Goal: Task Accomplishment & Management: Use online tool/utility

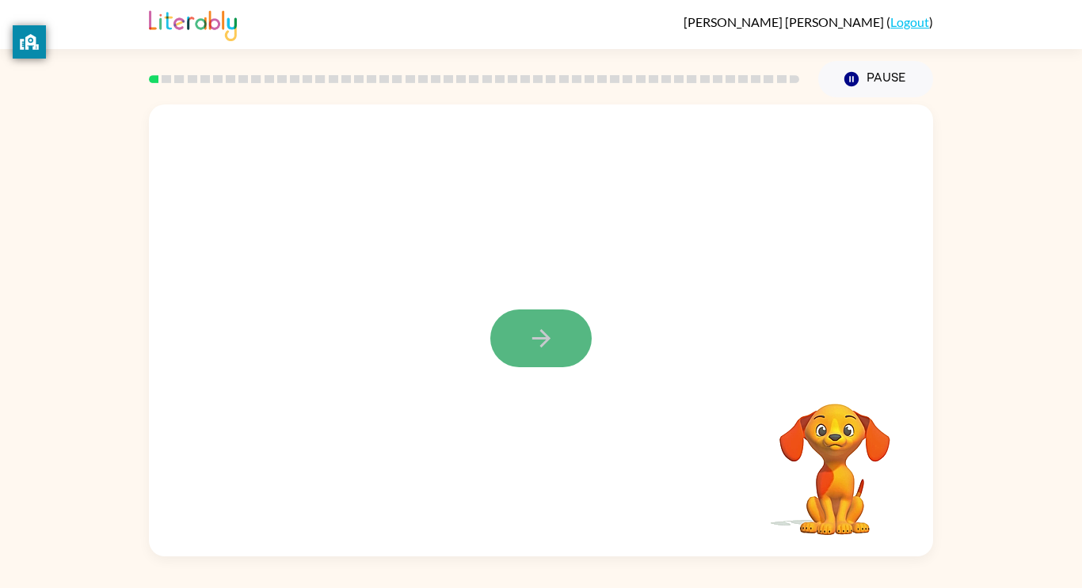
click at [529, 322] on button "button" at bounding box center [540, 339] width 101 height 58
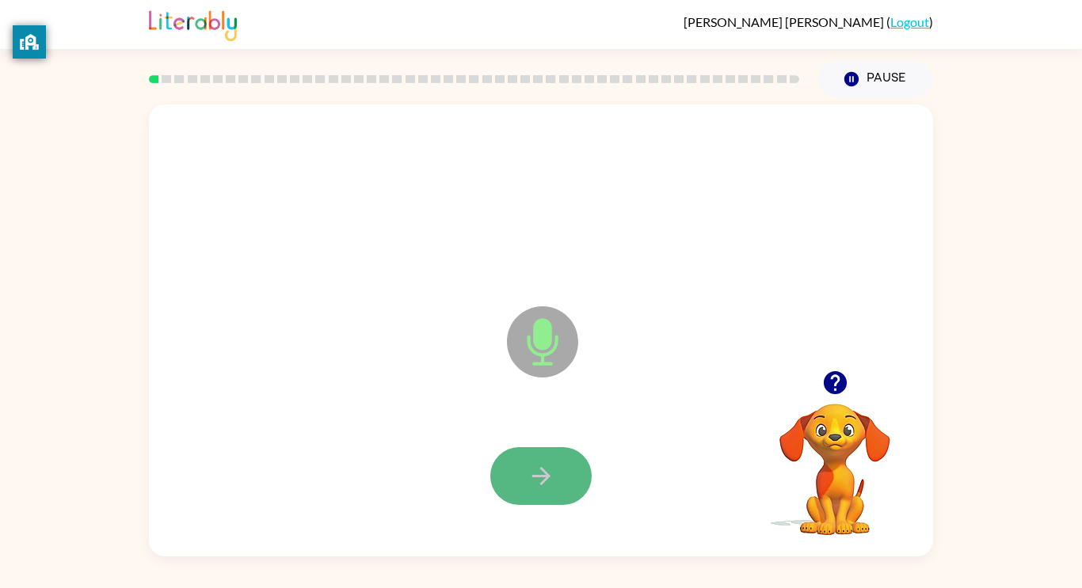
click at [541, 485] on icon "button" at bounding box center [541, 477] width 28 height 28
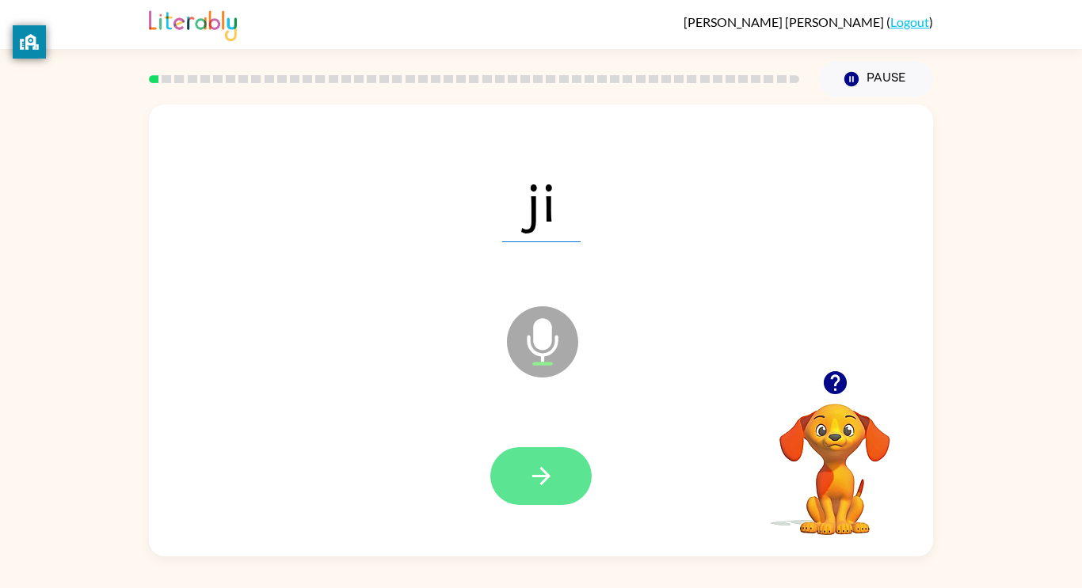
click at [543, 484] on icon "button" at bounding box center [541, 477] width 28 height 28
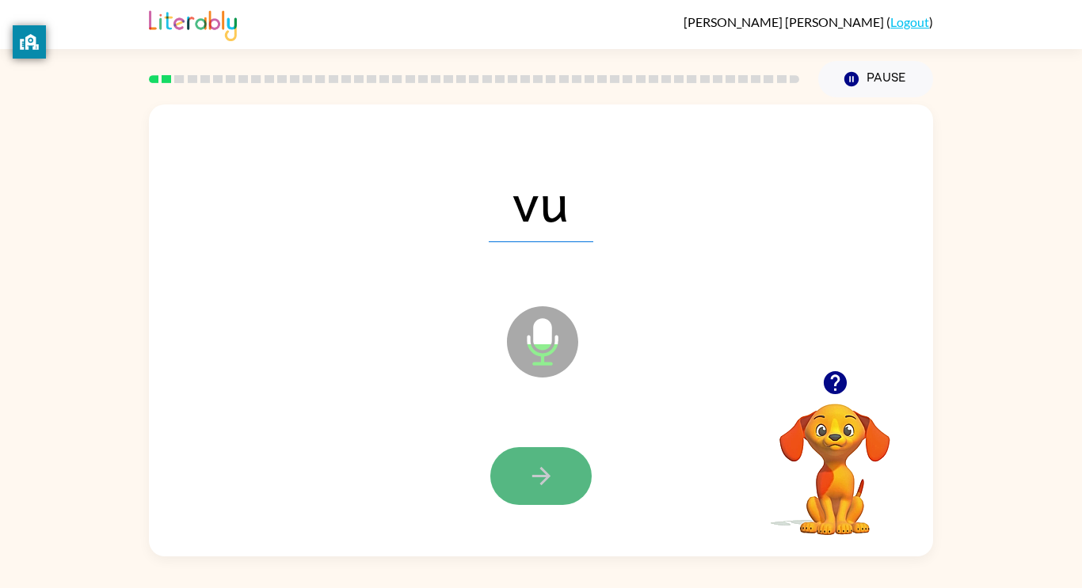
click at [543, 486] on icon "button" at bounding box center [541, 477] width 28 height 28
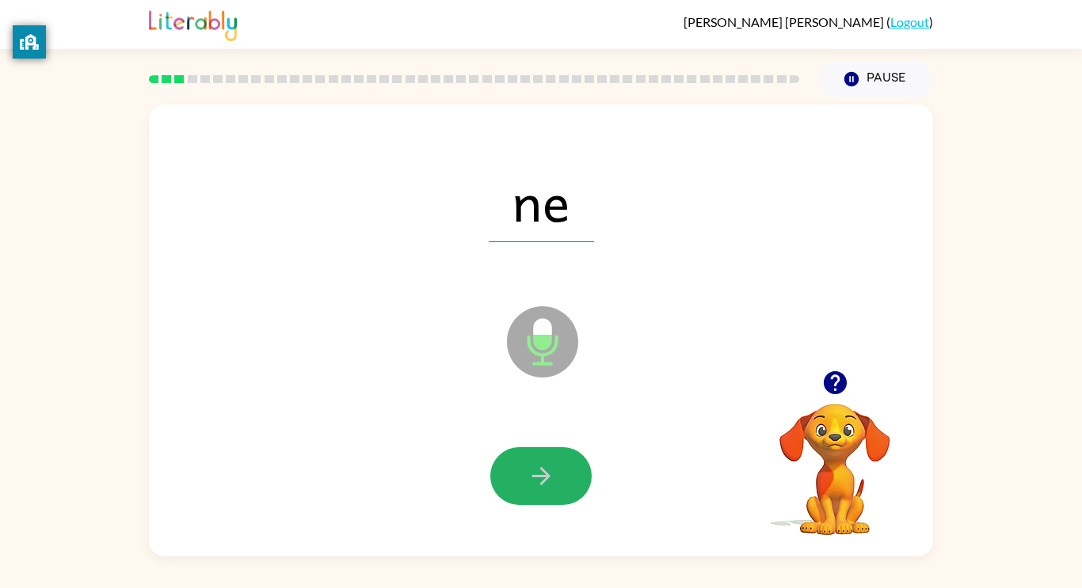
click at [543, 486] on icon "button" at bounding box center [541, 477] width 28 height 28
click at [543, 485] on icon "button" at bounding box center [541, 477] width 28 height 28
click at [539, 476] on icon "button" at bounding box center [540, 476] width 18 height 18
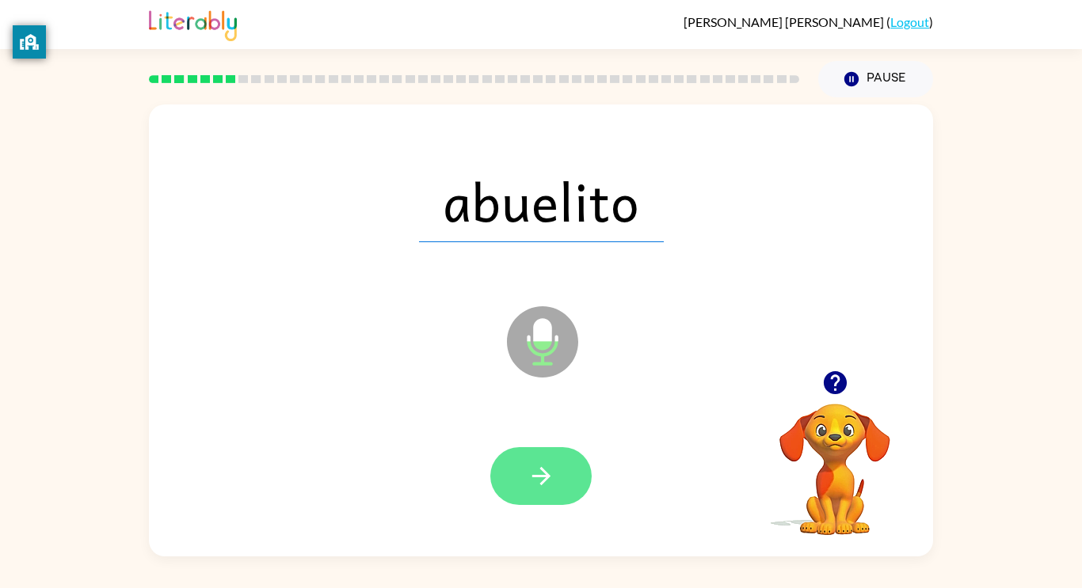
click at [540, 477] on icon "button" at bounding box center [541, 477] width 28 height 28
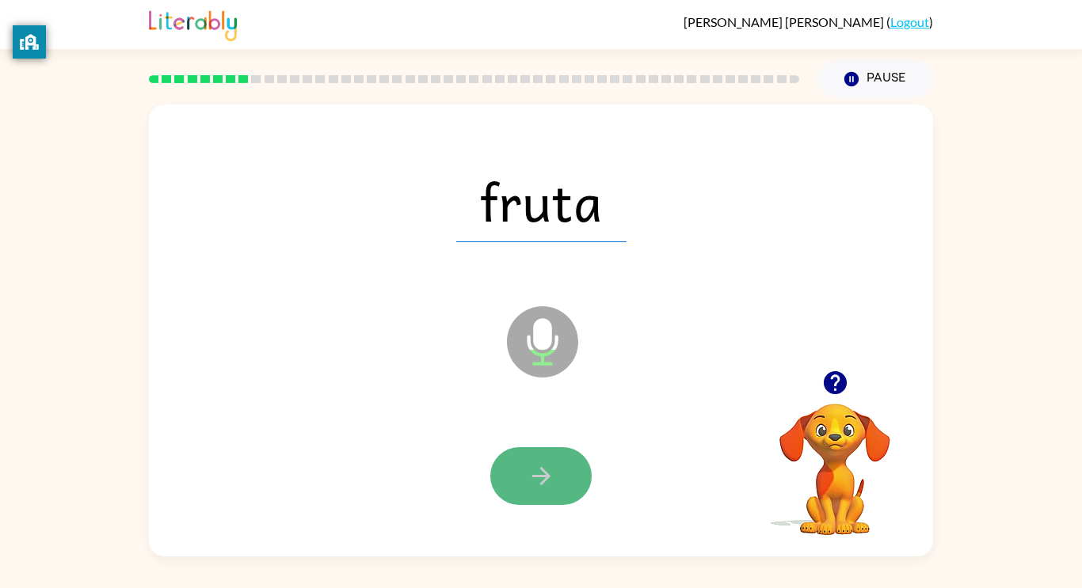
click at [543, 479] on icon "button" at bounding box center [541, 477] width 28 height 28
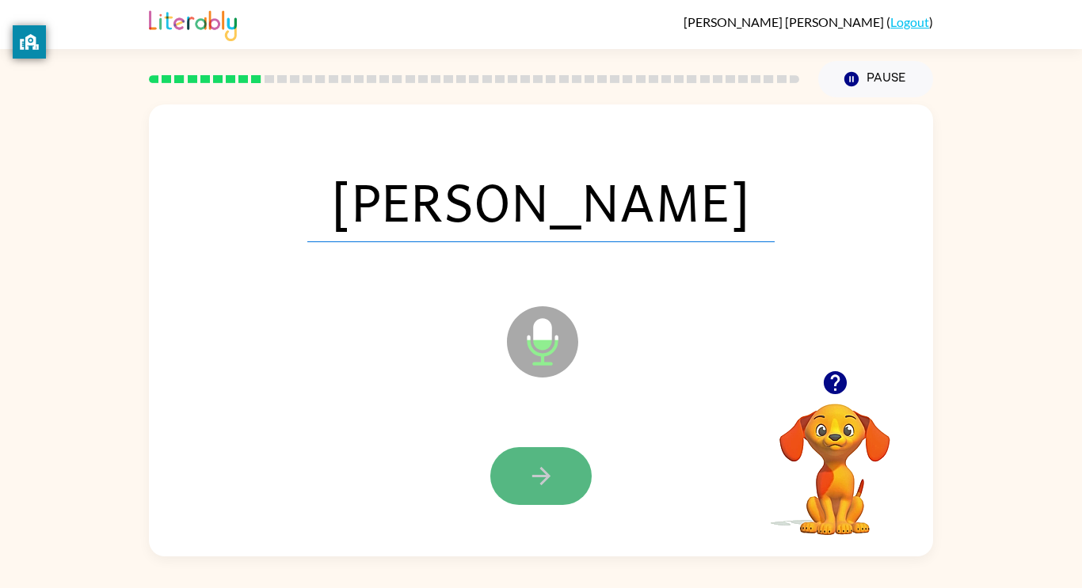
click at [539, 475] on icon "button" at bounding box center [540, 476] width 18 height 18
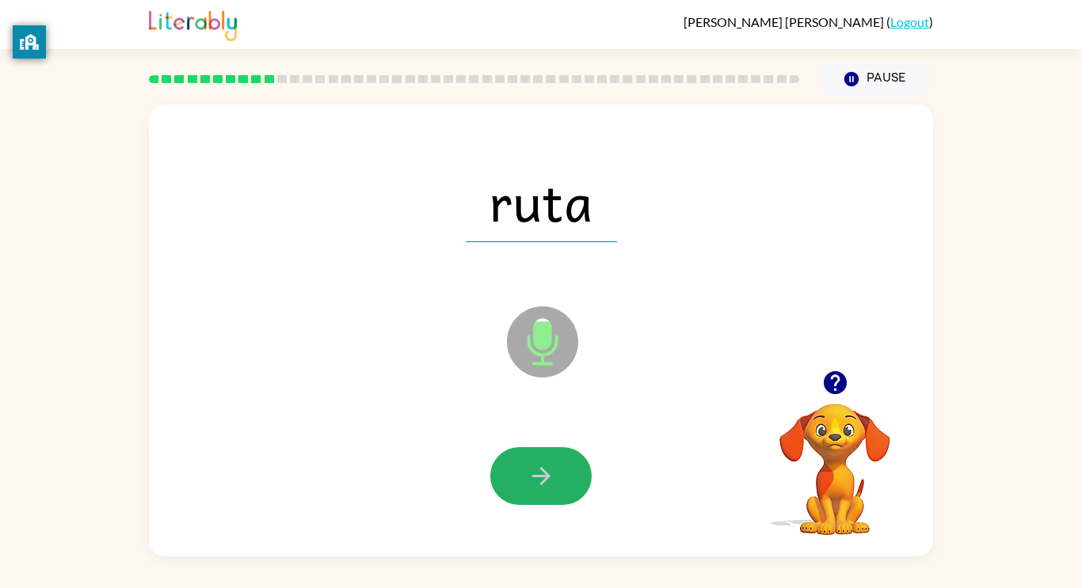
click at [536, 477] on icon "button" at bounding box center [540, 476] width 18 height 18
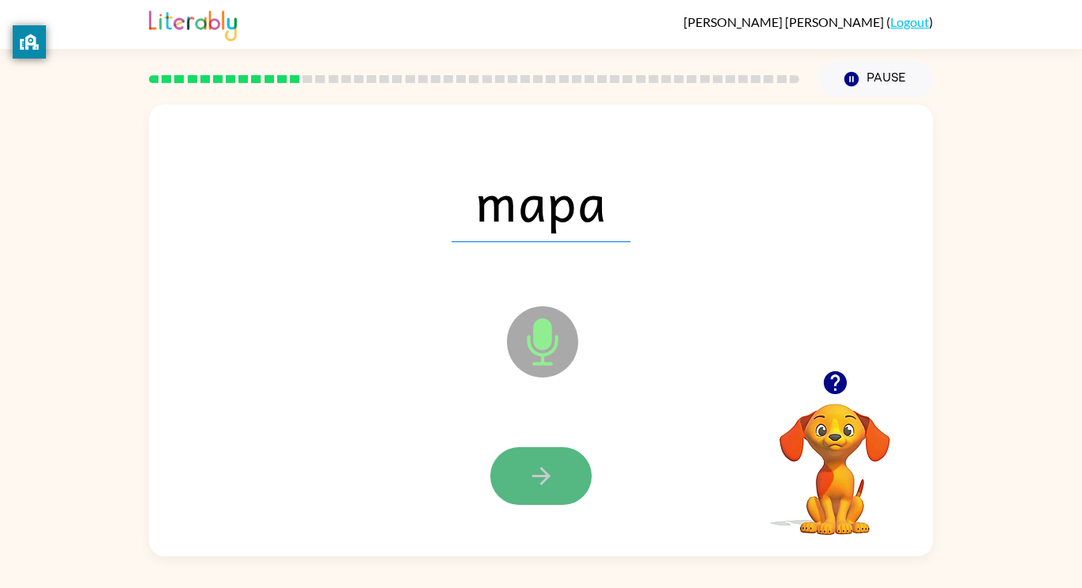
click at [537, 478] on icon "button" at bounding box center [541, 477] width 28 height 28
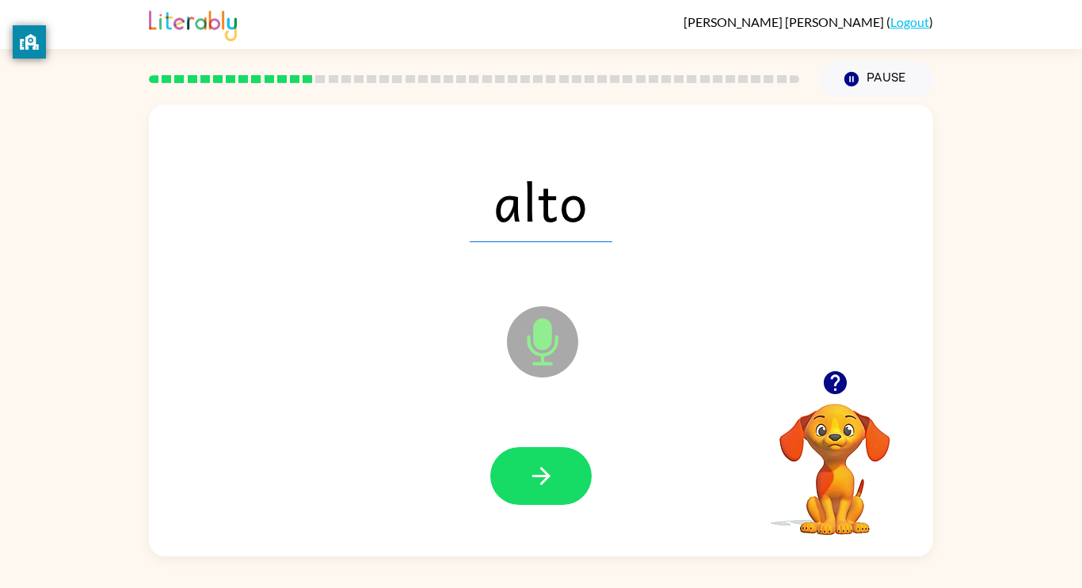
click at [537, 478] on icon "button" at bounding box center [541, 477] width 28 height 28
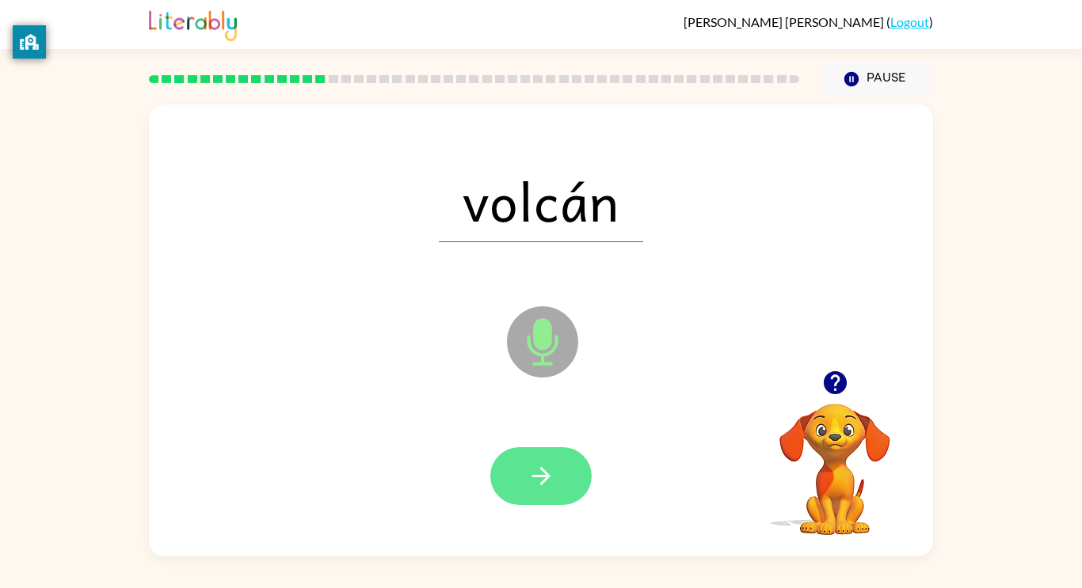
click at [537, 478] on icon "button" at bounding box center [541, 477] width 28 height 28
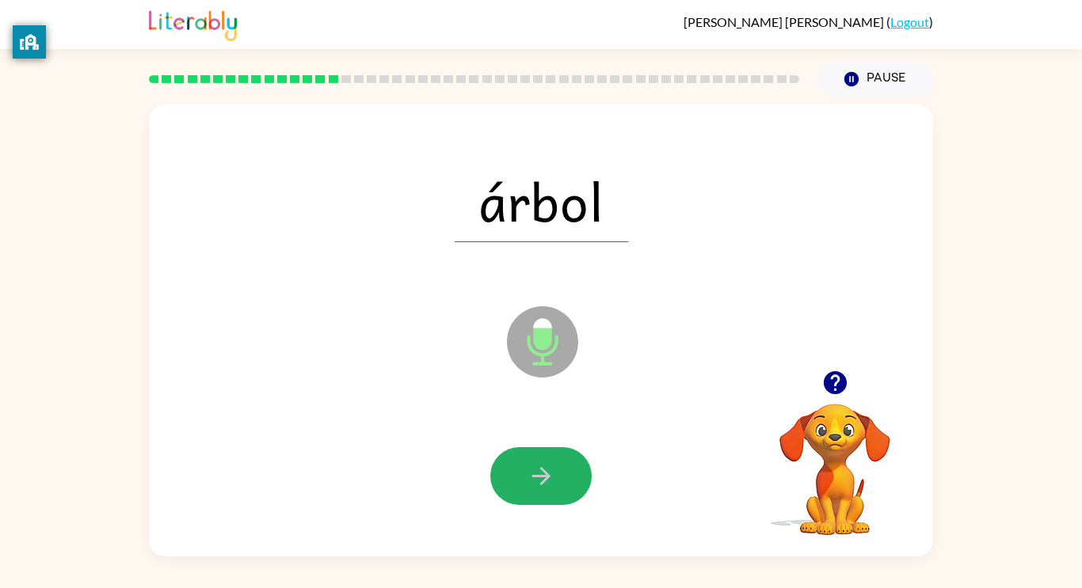
click at [537, 478] on icon "button" at bounding box center [541, 477] width 28 height 28
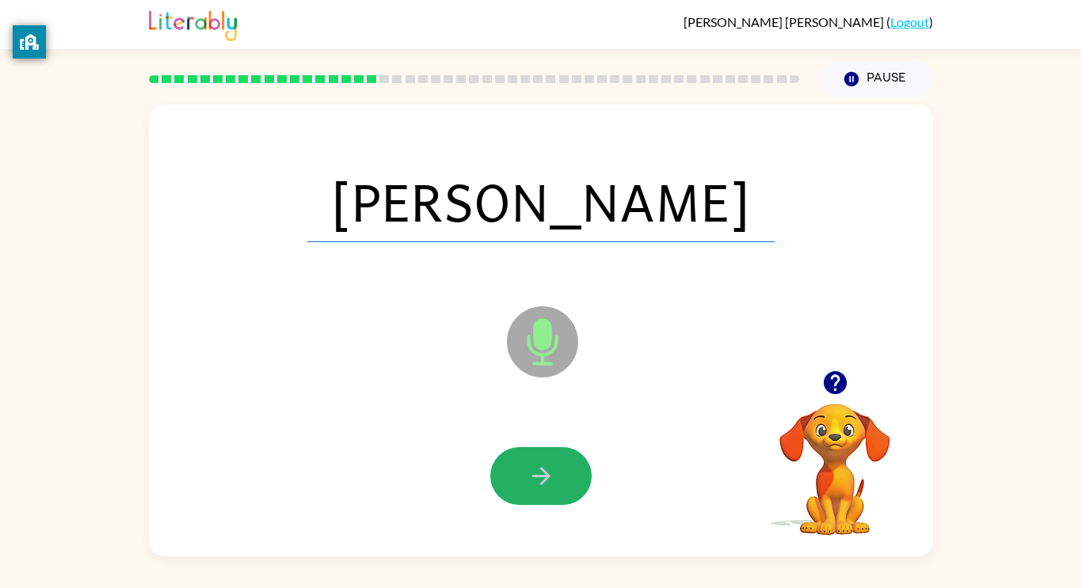
click at [537, 478] on icon "button" at bounding box center [541, 477] width 28 height 28
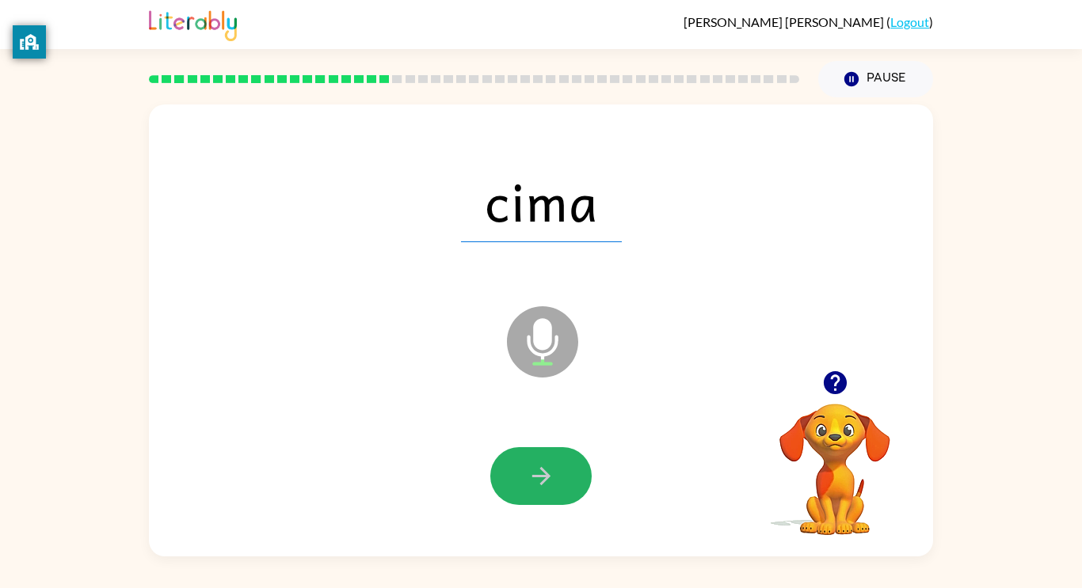
click at [537, 478] on icon "button" at bounding box center [541, 477] width 28 height 28
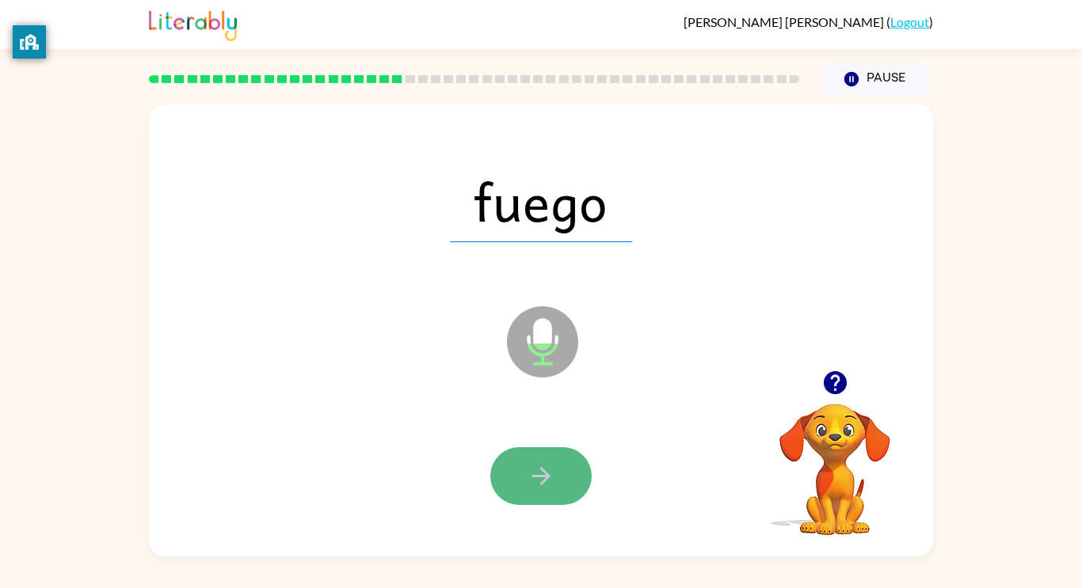
click at [537, 478] on icon "button" at bounding box center [541, 477] width 28 height 28
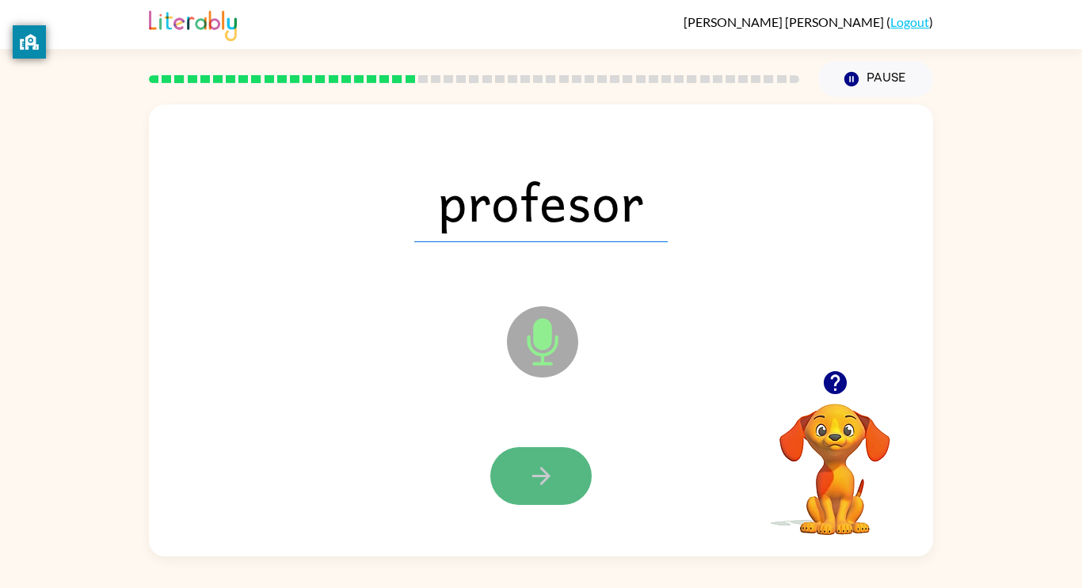
click at [539, 478] on icon "button" at bounding box center [541, 477] width 28 height 28
click at [554, 463] on icon "button" at bounding box center [541, 477] width 28 height 28
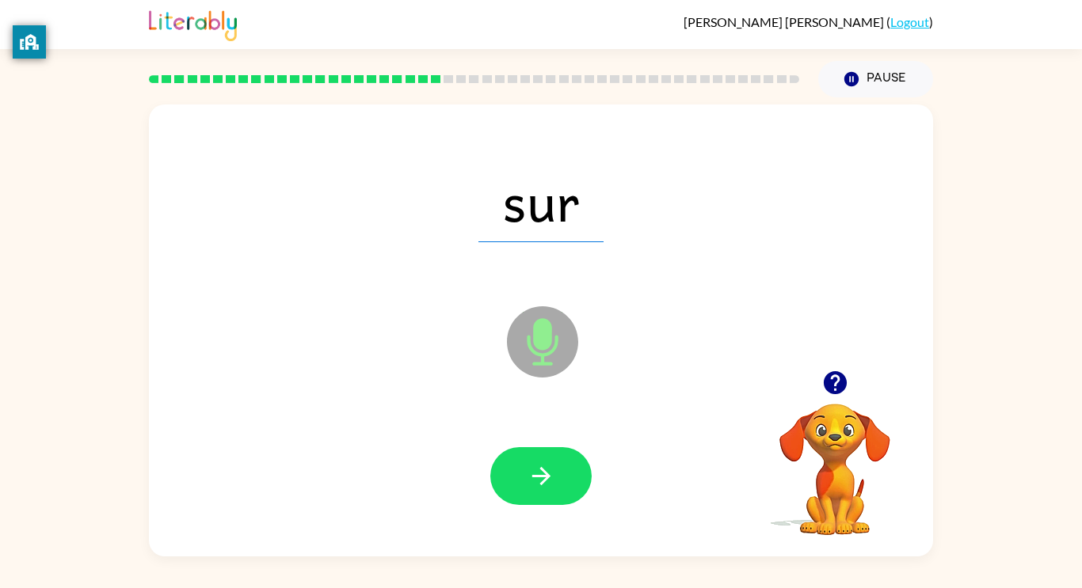
click at [554, 463] on icon "button" at bounding box center [541, 477] width 28 height 28
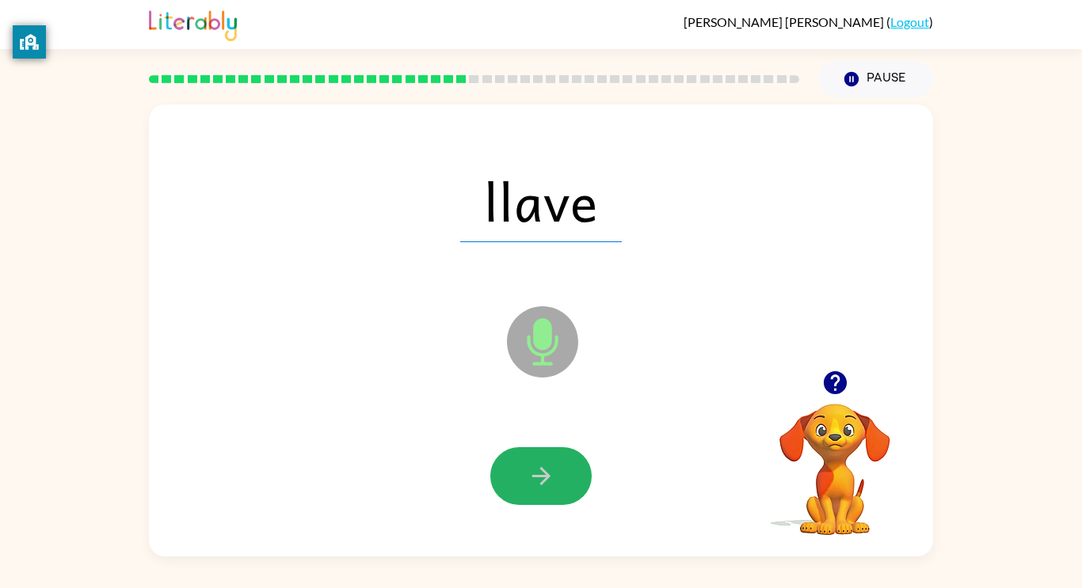
click at [554, 463] on icon "button" at bounding box center [541, 477] width 28 height 28
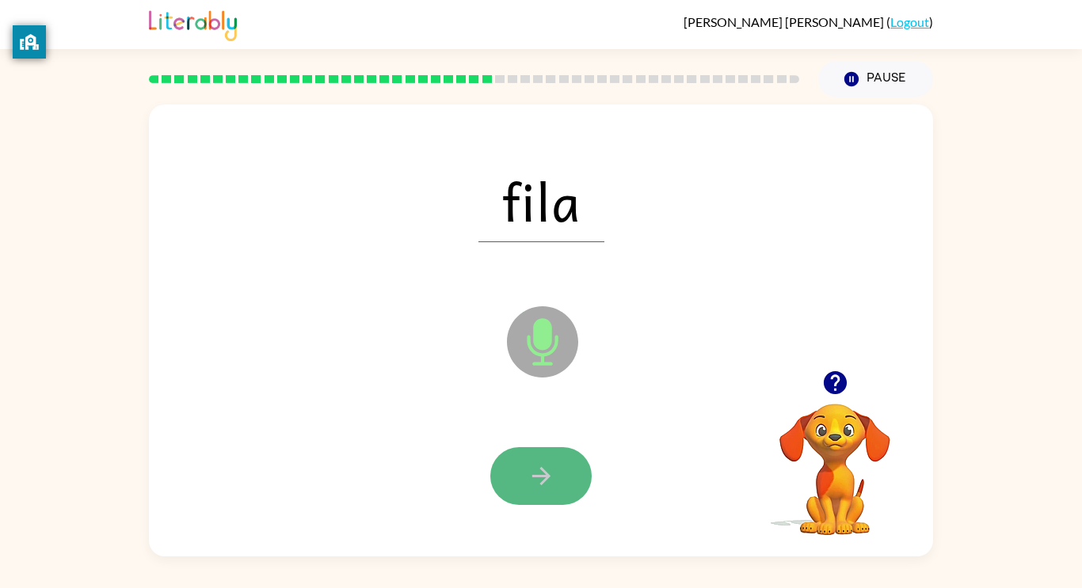
click at [552, 465] on icon "button" at bounding box center [541, 477] width 28 height 28
click at [540, 478] on icon "button" at bounding box center [541, 477] width 28 height 28
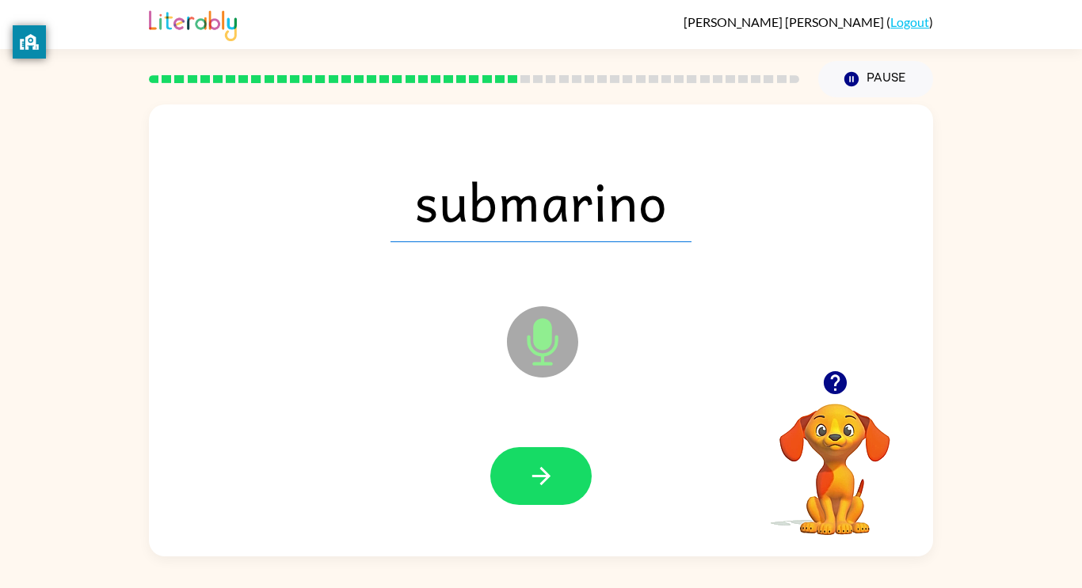
click at [540, 478] on icon "button" at bounding box center [541, 477] width 28 height 28
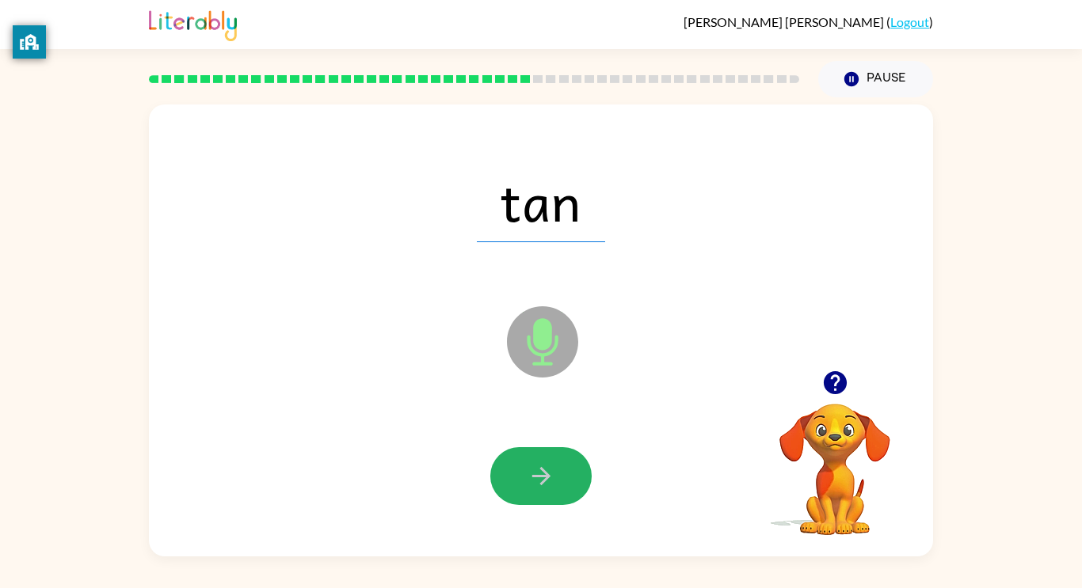
click at [540, 478] on icon "button" at bounding box center [541, 477] width 28 height 28
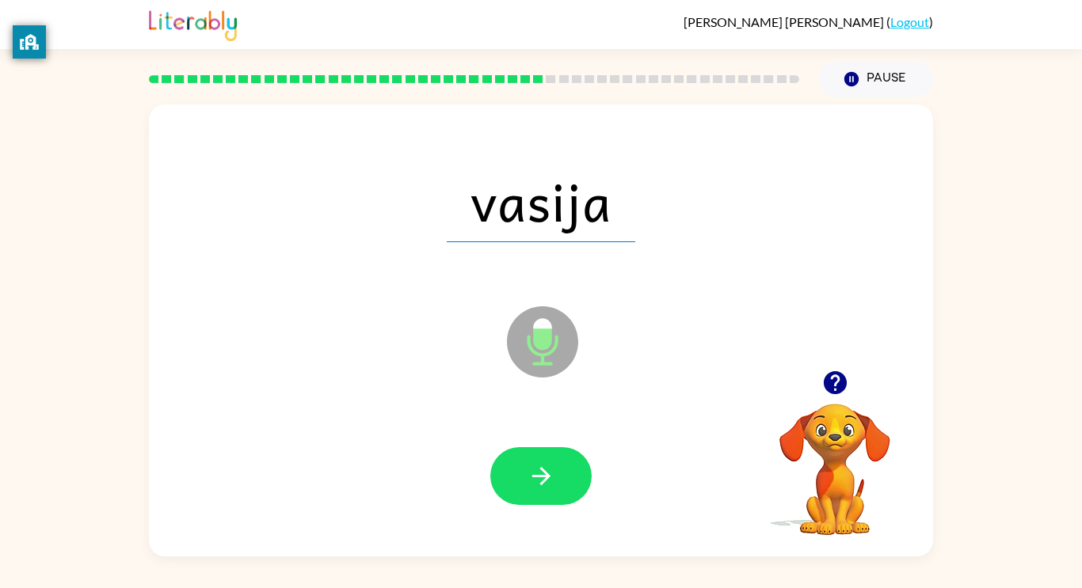
click at [540, 478] on icon "button" at bounding box center [541, 477] width 28 height 28
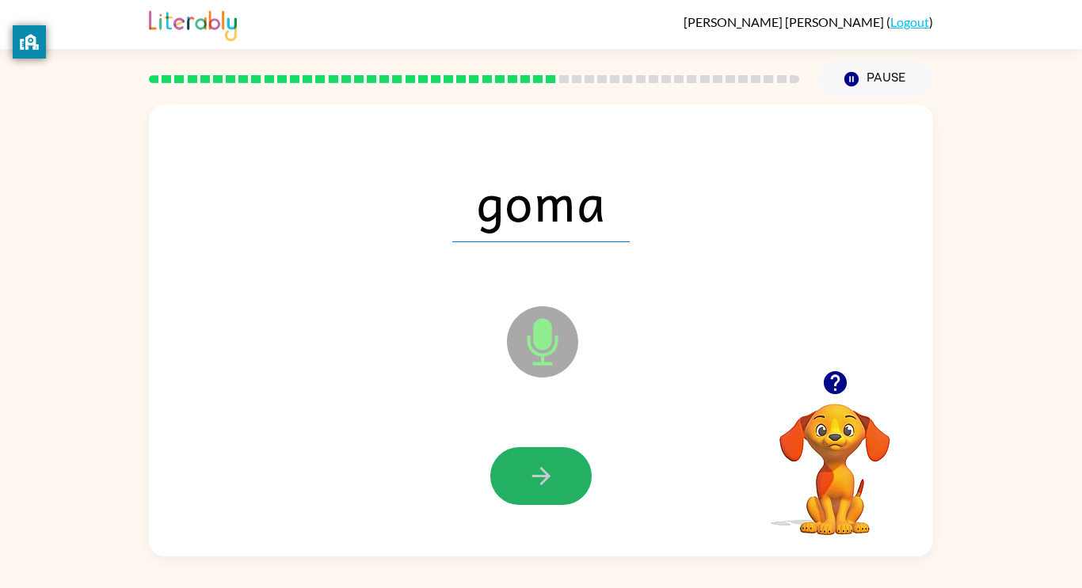
click at [535, 472] on icon "button" at bounding box center [541, 477] width 28 height 28
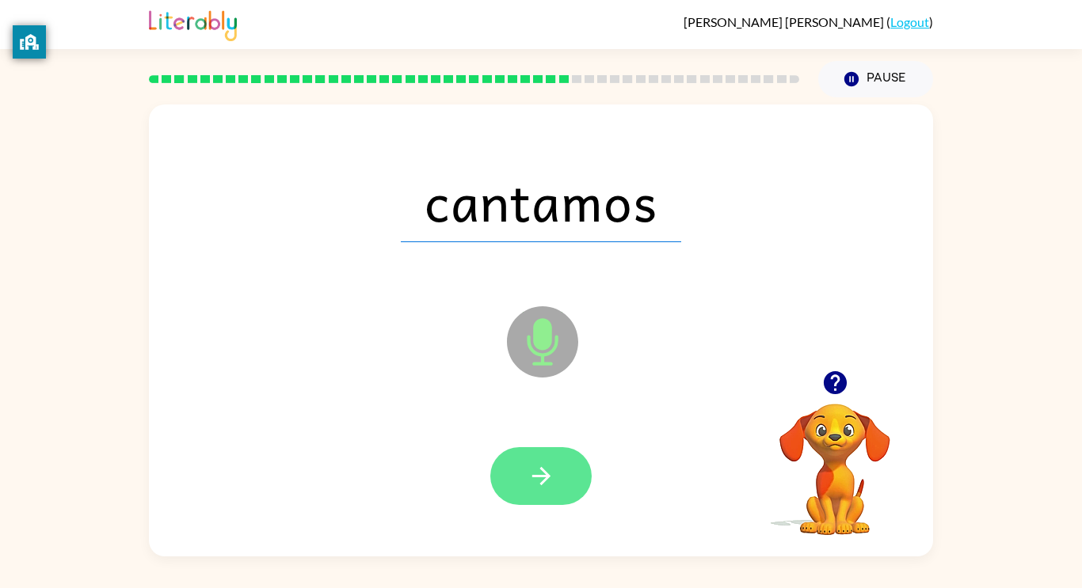
click at [537, 472] on icon "button" at bounding box center [541, 477] width 28 height 28
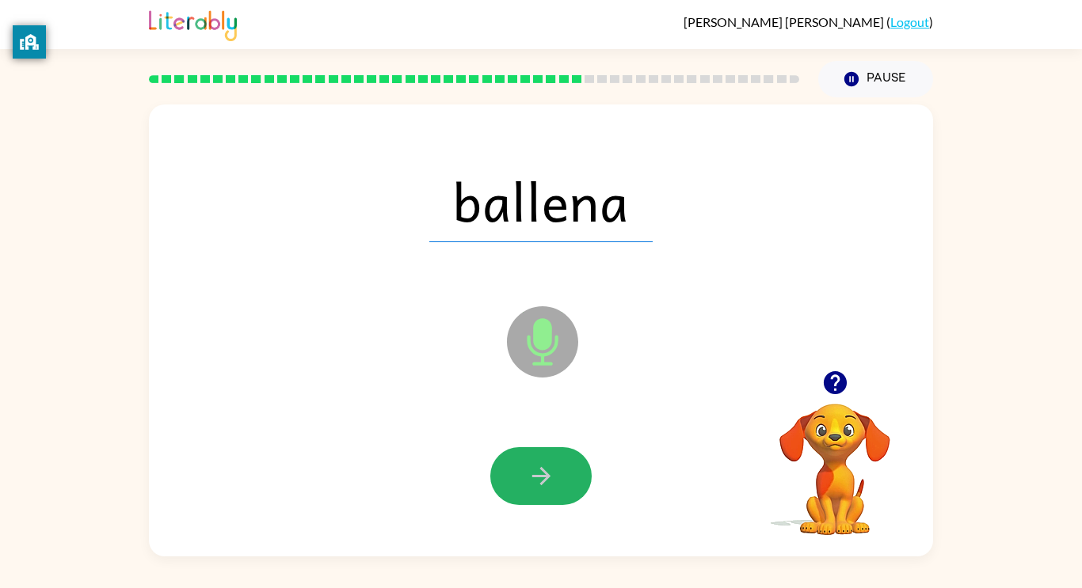
click at [537, 472] on icon "button" at bounding box center [541, 477] width 28 height 28
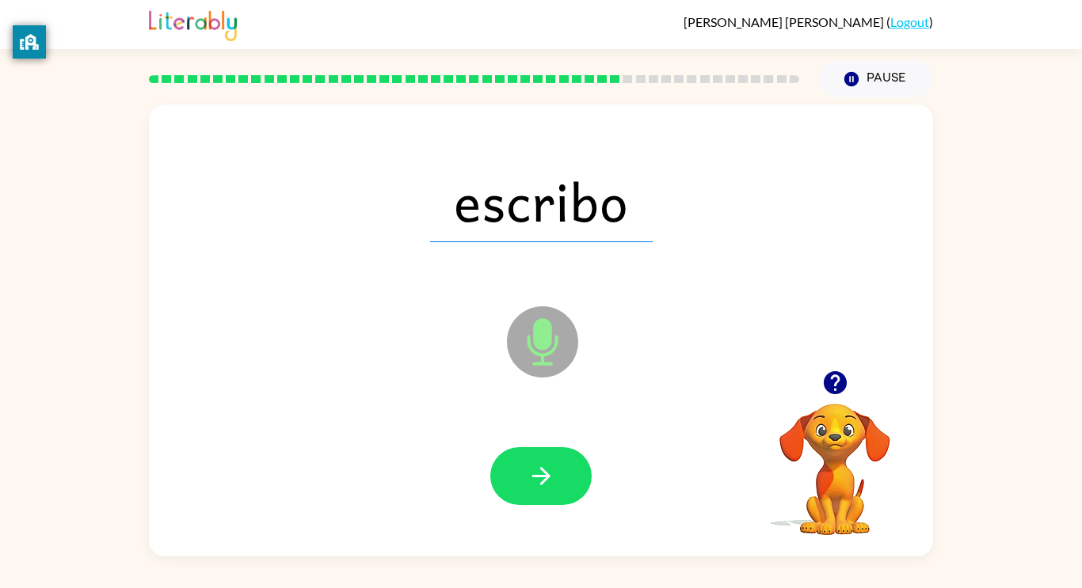
click at [537, 472] on icon "button" at bounding box center [541, 477] width 28 height 28
